Goal: Transaction & Acquisition: Purchase product/service

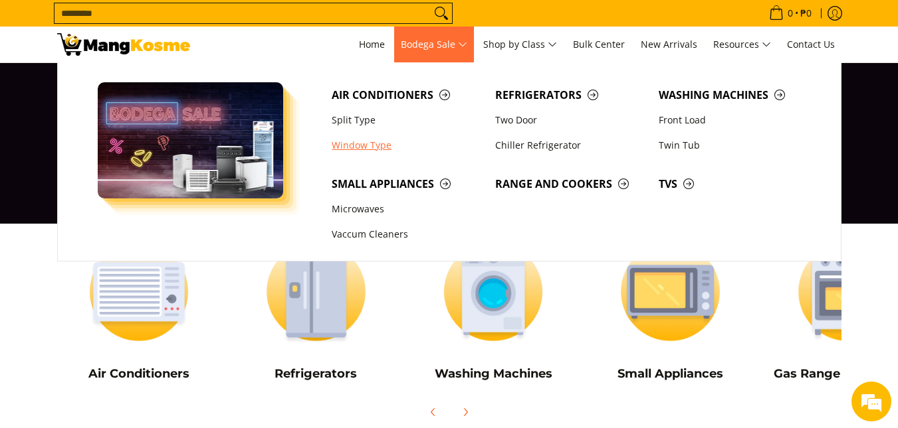
click at [363, 140] on link "Window Type" at bounding box center [406, 145] width 163 height 25
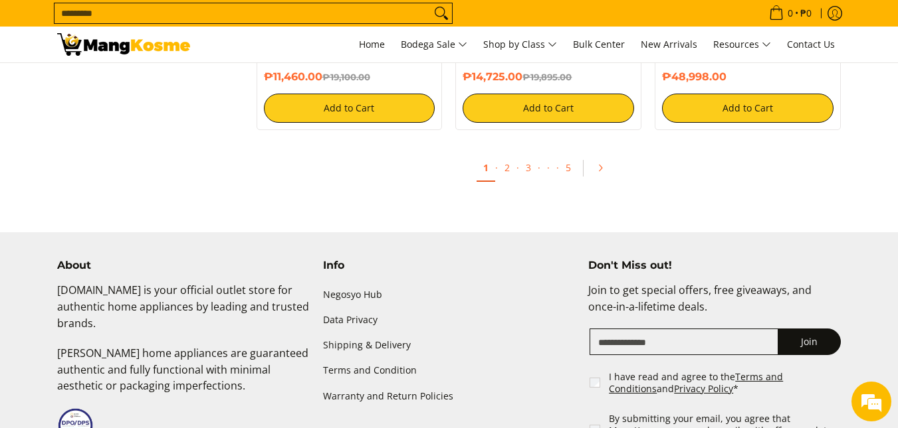
scroll to position [2724, 0]
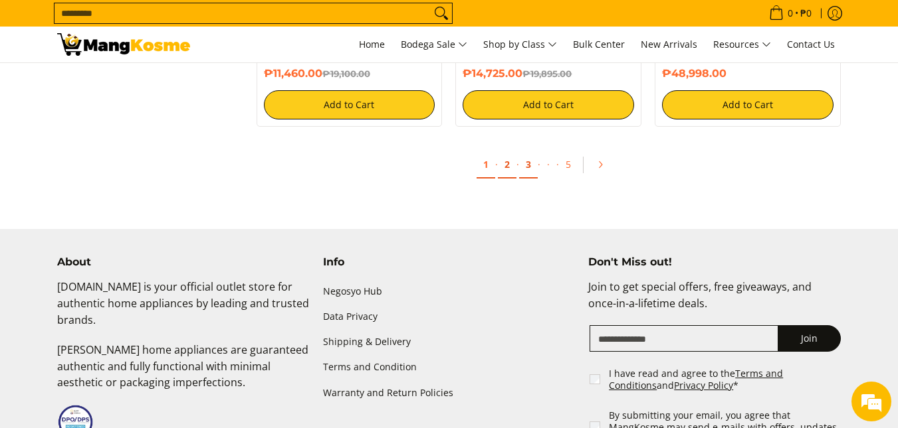
drag, startPoint x: 514, startPoint y: 167, endPoint x: 530, endPoint y: 167, distance: 16.6
click at [514, 167] on link "2" at bounding box center [507, 164] width 19 height 27
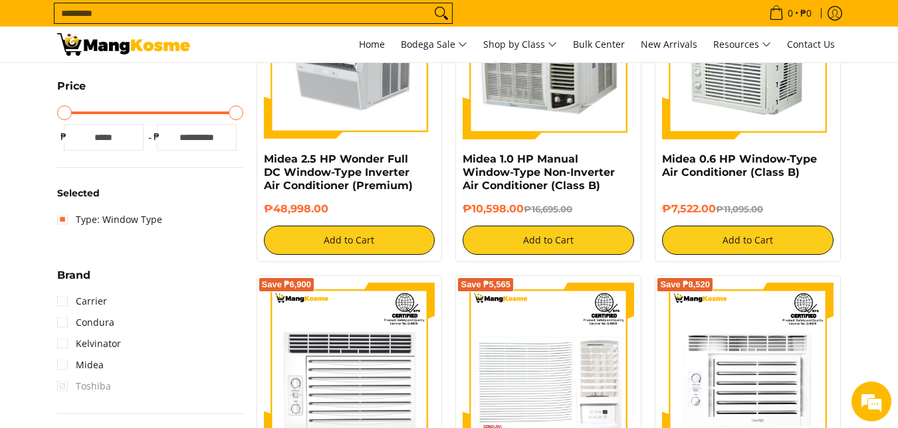
scroll to position [332, 0]
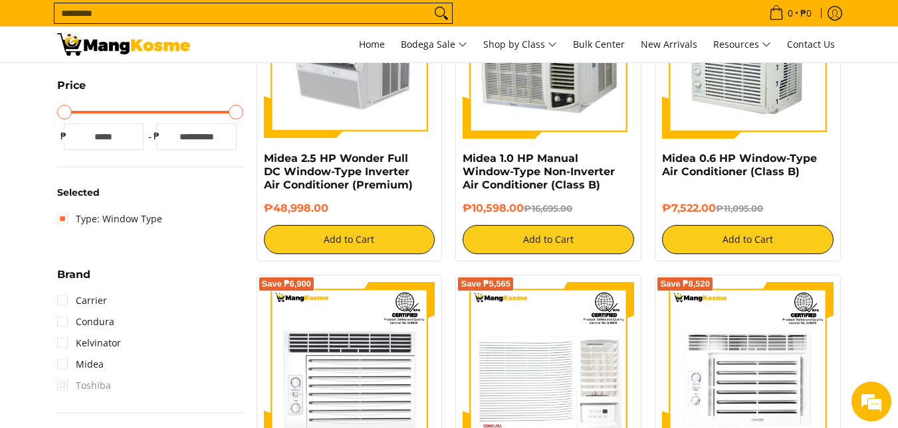
click at [94, 134] on input "*" at bounding box center [104, 137] width 80 height 27
type input "**"
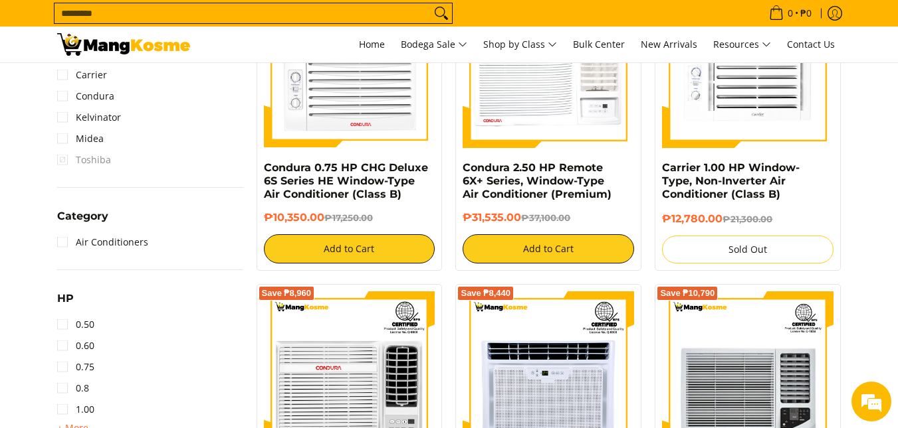
scroll to position [639, 0]
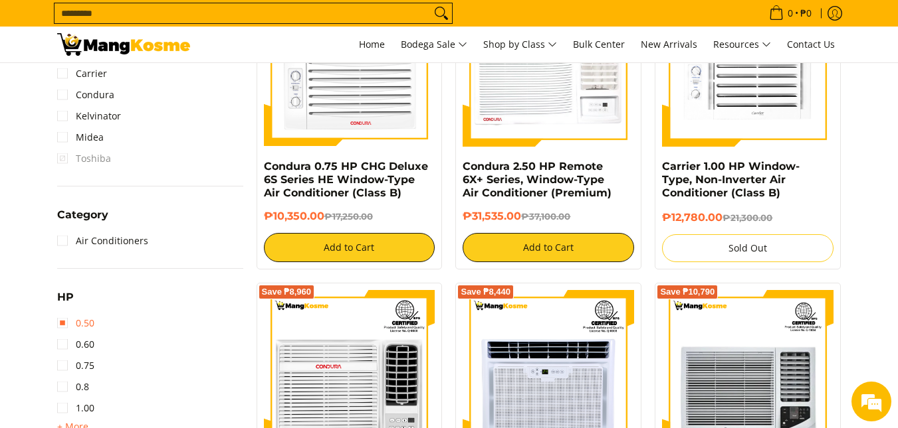
click at [85, 324] on link "0.50" at bounding box center [75, 323] width 37 height 21
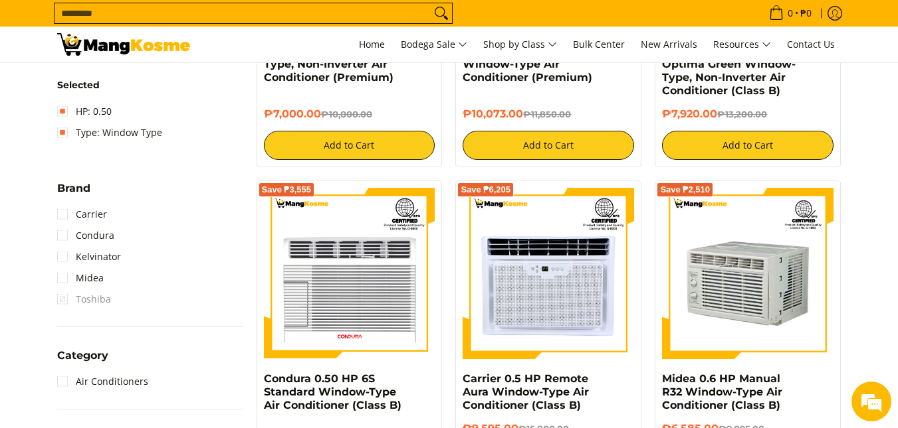
scroll to position [506, 0]
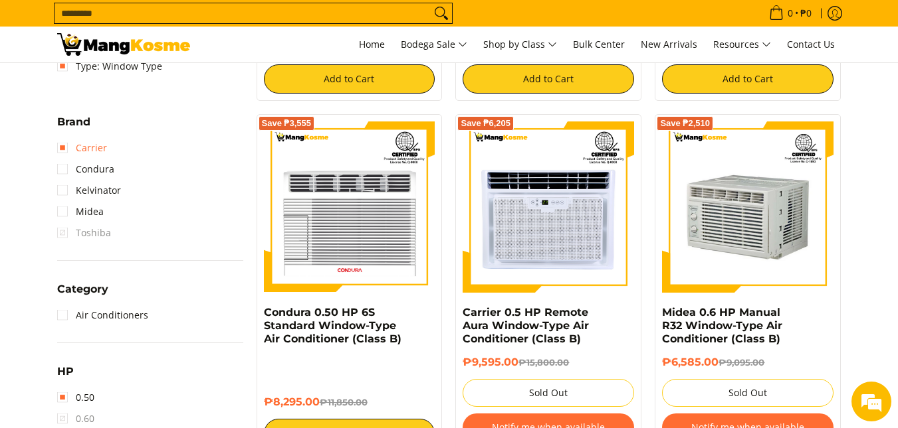
click at [66, 144] on link "Carrier" at bounding box center [82, 148] width 50 height 21
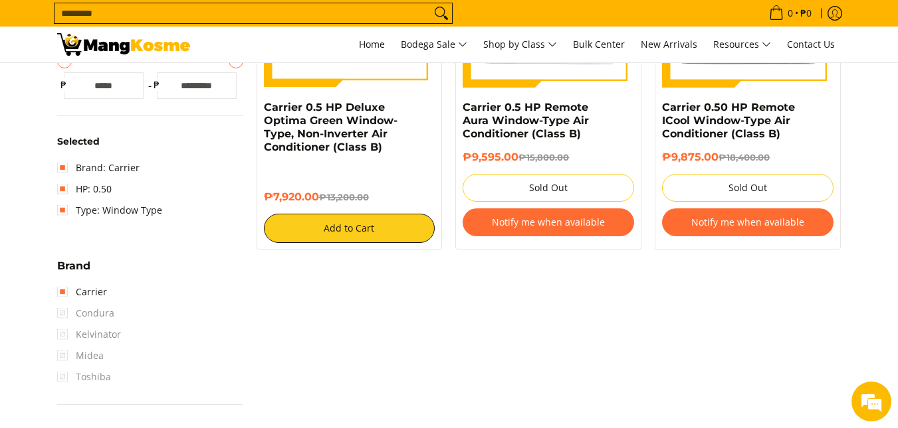
scroll to position [440, 0]
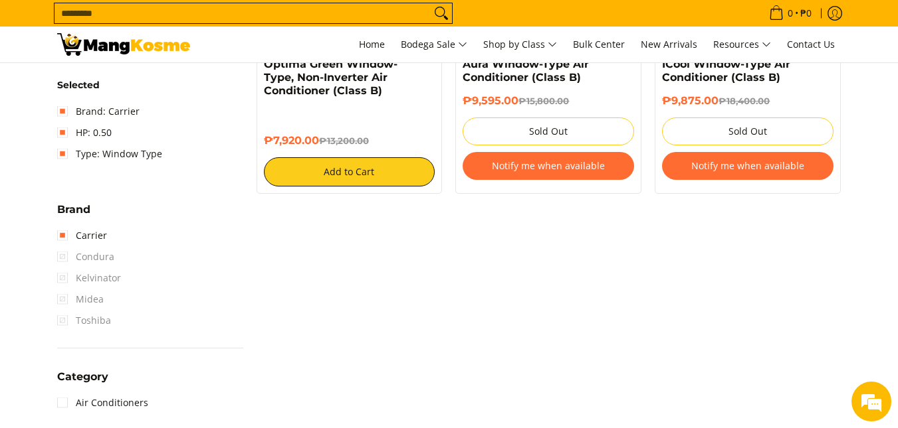
click at [72, 266] on span "Condura" at bounding box center [85, 256] width 57 height 21
click at [62, 259] on span "Condura" at bounding box center [85, 256] width 57 height 21
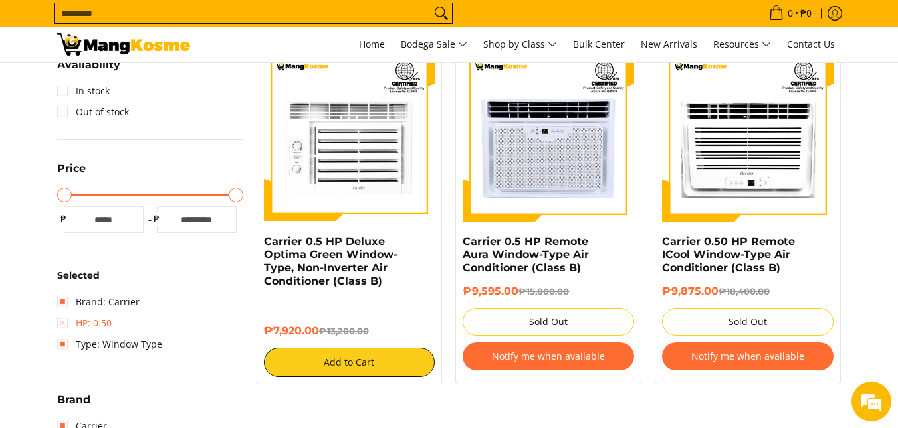
scroll to position [307, 0]
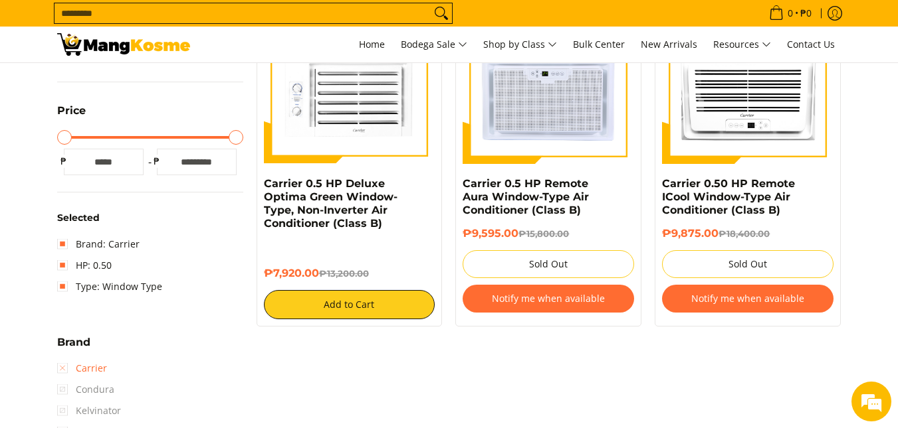
click at [73, 367] on link "Carrier" at bounding box center [82, 368] width 50 height 21
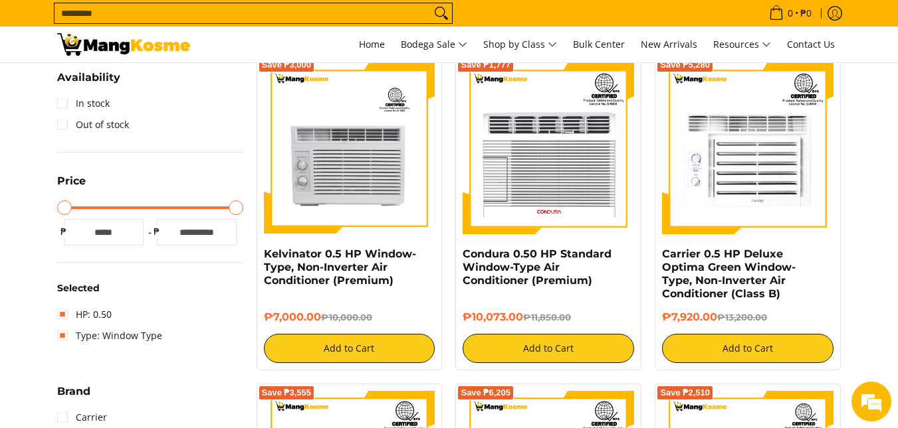
scroll to position [373, 0]
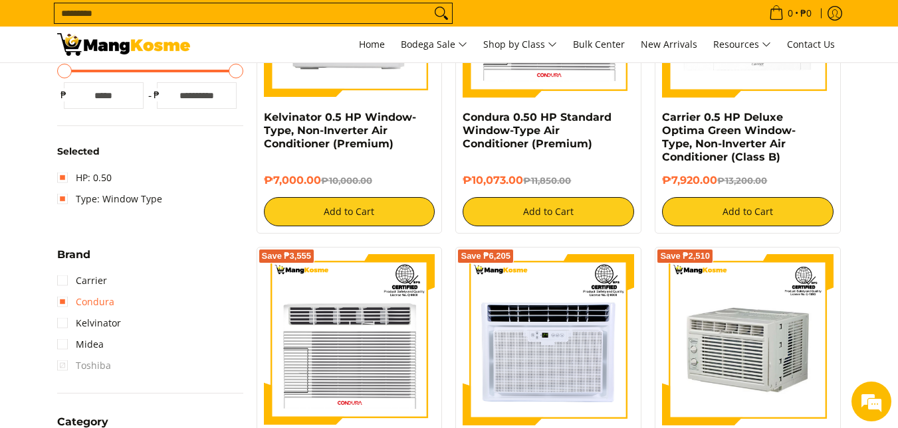
click at [89, 306] on link "Condura" at bounding box center [85, 302] width 57 height 21
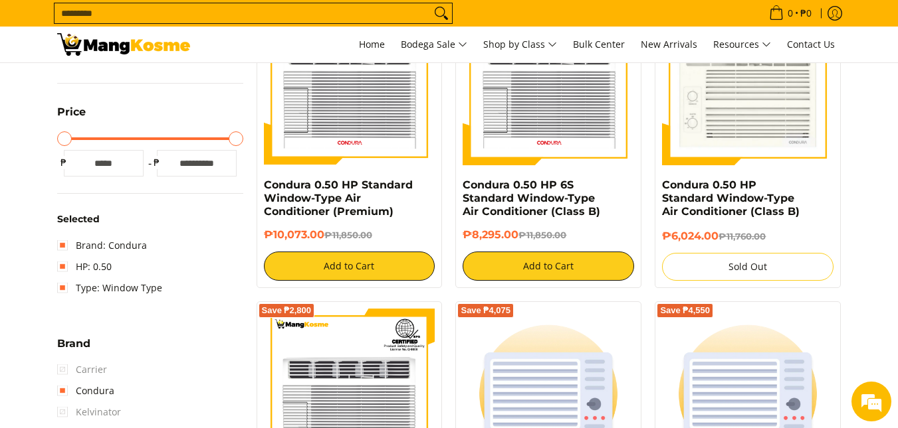
scroll to position [174, 0]
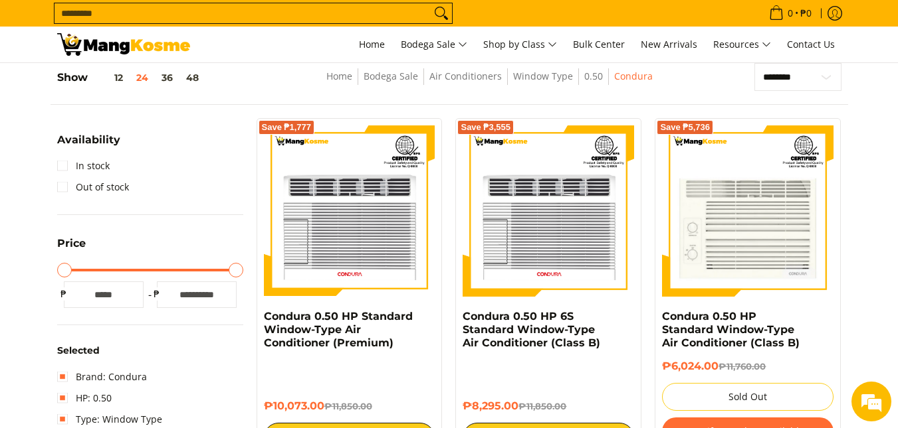
click at [109, 298] on input "*" at bounding box center [104, 295] width 80 height 27
type input "*****"
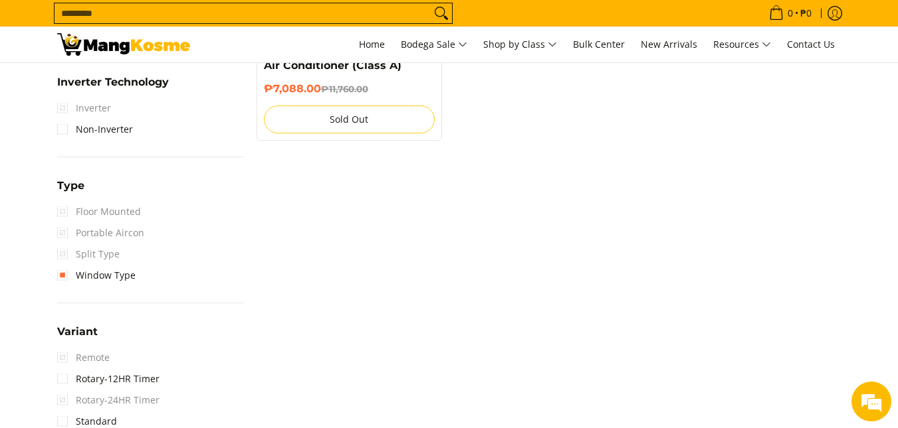
scroll to position [1104, 0]
